Goal: Information Seeking & Learning: Understand process/instructions

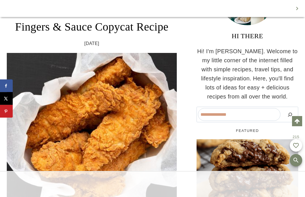
scroll to position [235, 0]
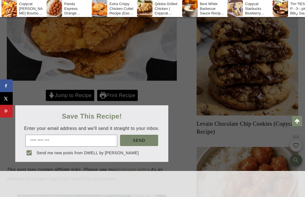
click at [73, 94] on div at bounding box center [152, 98] width 305 height 197
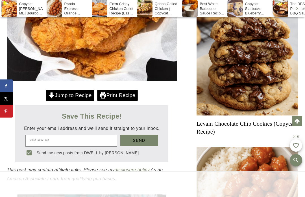
click at [81, 93] on link "Jump to Recipe" at bounding box center [70, 96] width 49 height 12
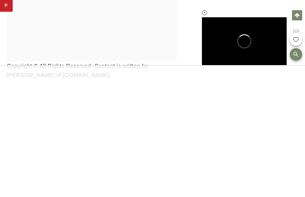
scroll to position [5822, 0]
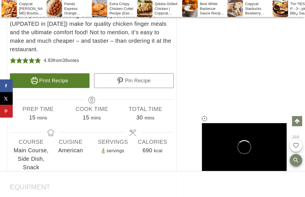
click at [41, 73] on link "Print Recipe" at bounding box center [50, 80] width 80 height 15
